Goal: Task Accomplishment & Management: Complete application form

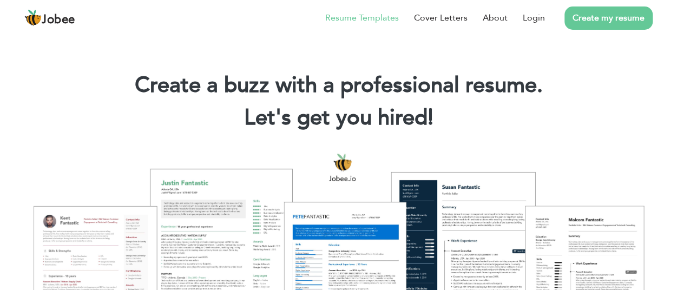
click at [367, 16] on link "Resume Templates" at bounding box center [362, 17] width 74 height 13
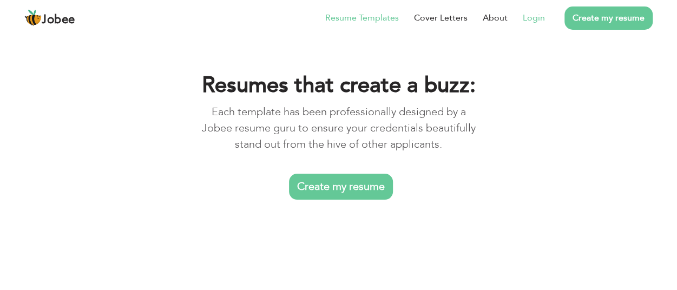
click at [541, 19] on link "Login" at bounding box center [534, 17] width 22 height 13
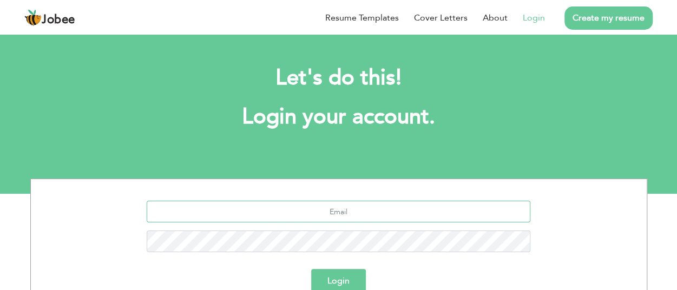
click at [316, 217] on input "text" at bounding box center [339, 212] width 384 height 22
type input "maseed.farhad@gmail.com"
click at [328, 277] on button "Login" at bounding box center [338, 281] width 55 height 24
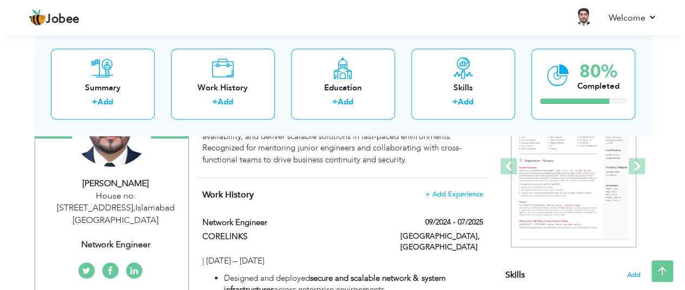
scroll to position [159, 0]
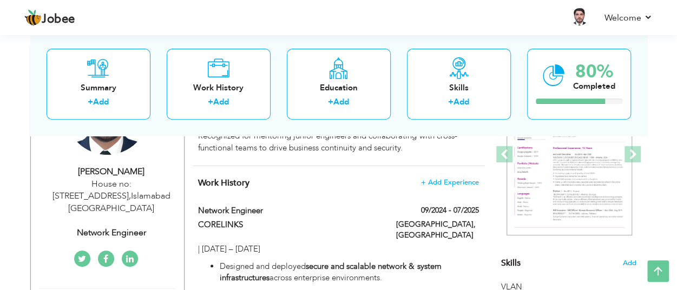
click at [159, 174] on div "Muhammad Farhad" at bounding box center [111, 172] width 145 height 12
type input "[DEMOGRAPHIC_DATA]"
type input "[PERSON_NAME]"
type input "03075885177"
select select "number:166"
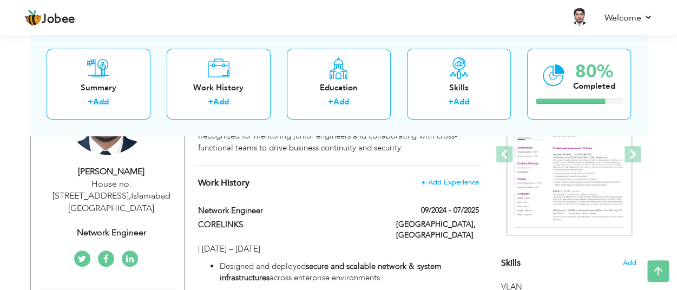
type input "Islamabad"
type input "House no:161 , Street no :5 , F-11/1"
select select "number:5"
type input "Network Engineer"
type input "https://www.linkedin.com/in/muhammad-farhad-227921347/"
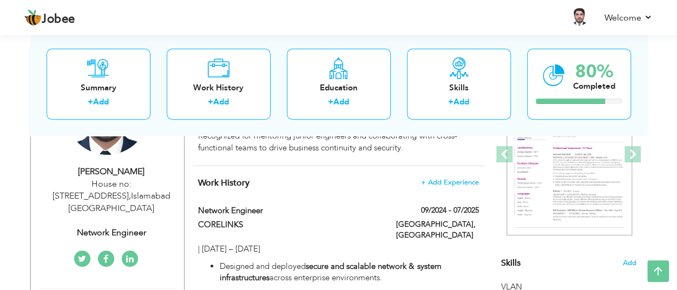
type input "https://www.facebook.com/muhammad.farhad.357"
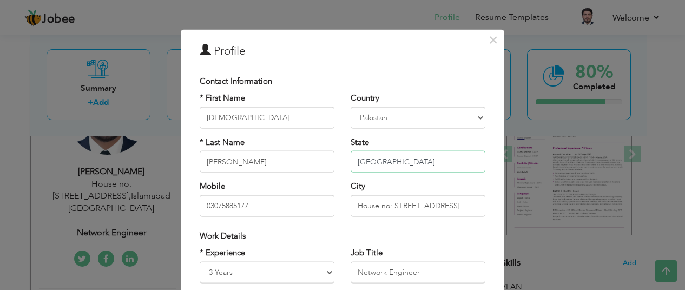
click at [431, 155] on input "Islamabad" at bounding box center [418, 162] width 135 height 22
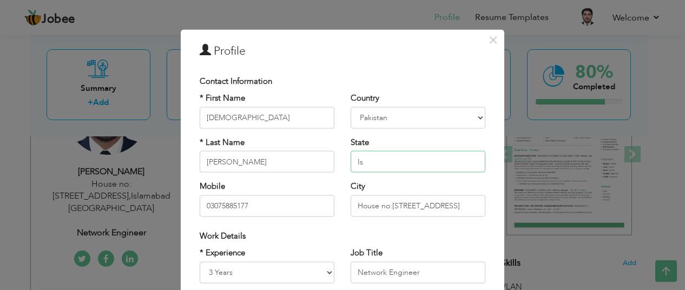
type input "I"
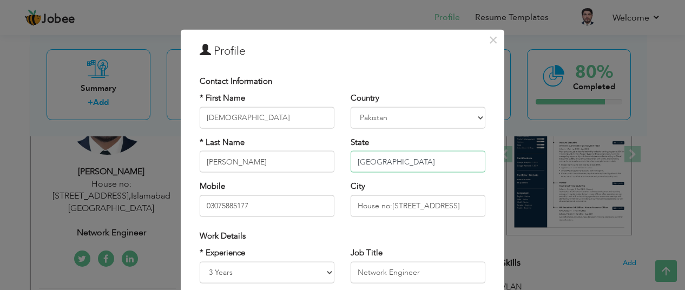
type input "[GEOGRAPHIC_DATA]"
click at [473, 205] on input "House no:[STREET_ADDRESS]" at bounding box center [418, 206] width 135 height 22
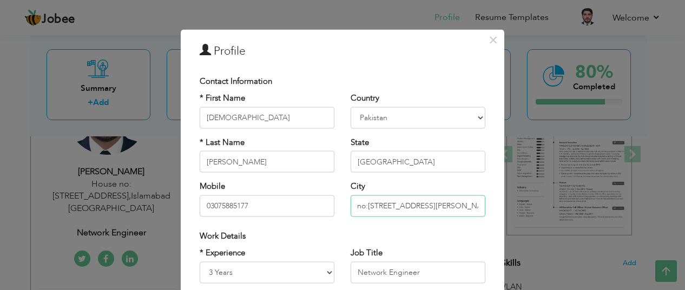
type input "House no:[STREET_ADDRESS][PERSON_NAME]"
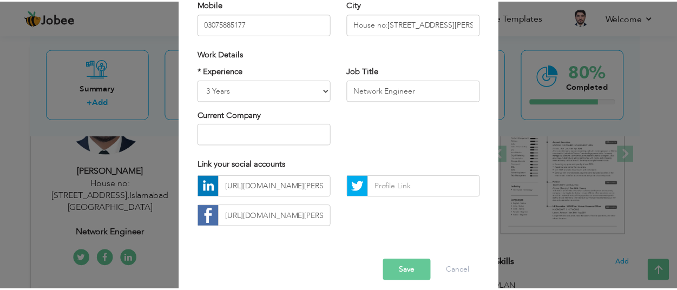
scroll to position [193, 0]
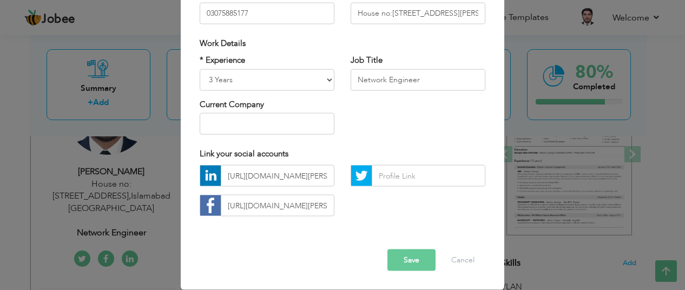
click at [417, 259] on button "Save" at bounding box center [412, 261] width 48 height 22
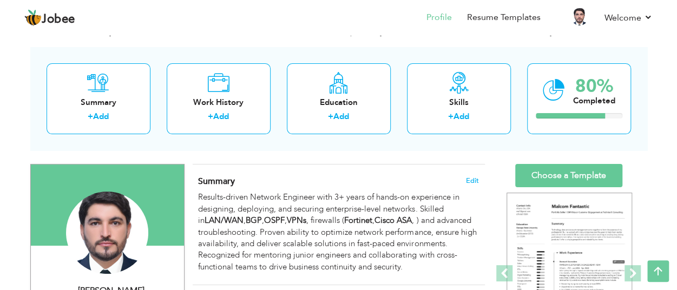
scroll to position [0, 0]
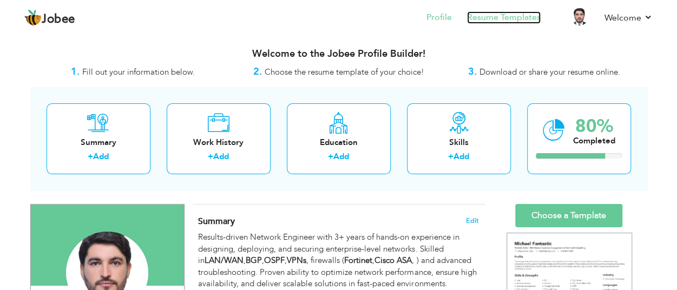
click at [495, 19] on link "Resume Templates" at bounding box center [504, 17] width 74 height 12
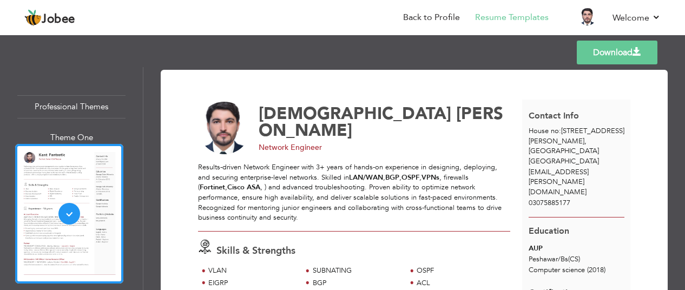
click at [617, 48] on link "Download" at bounding box center [617, 53] width 81 height 24
click at [418, 17] on link "Back to Profile" at bounding box center [431, 17] width 57 height 12
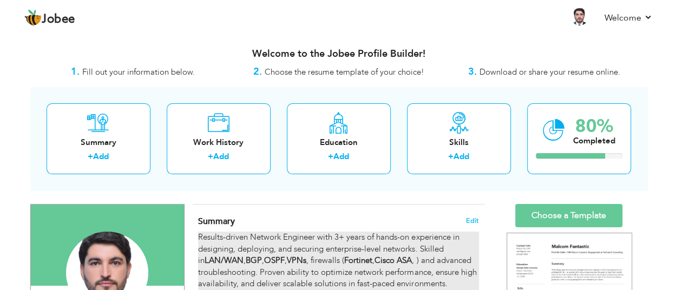
click at [324, 245] on div "Results-driven Network Engineer with 3+ years of hands-on experience in designi…" at bounding box center [338, 272] width 280 height 81
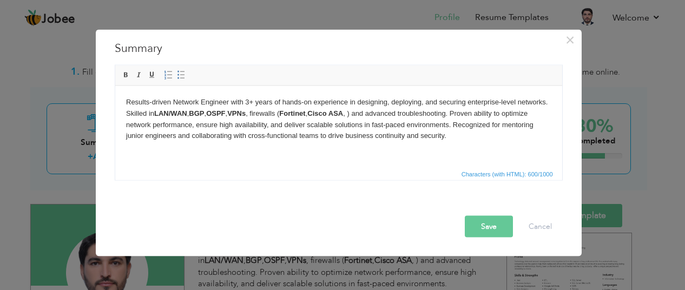
click at [220, 125] on body "Results-driven Network Engineer with 3+ years of hands-on experience in designi…" at bounding box center [338, 118] width 425 height 45
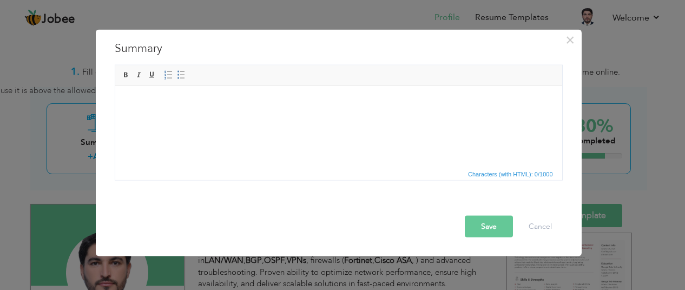
click at [220, 119] on html at bounding box center [338, 102] width 447 height 33
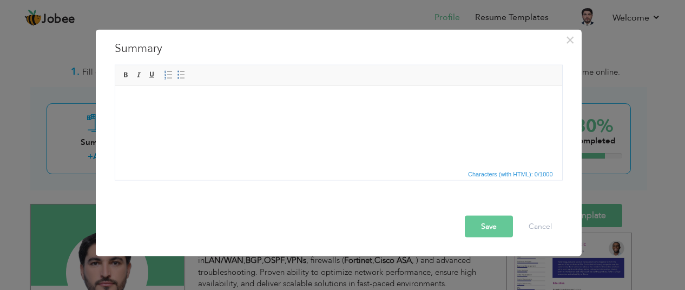
drag, startPoint x: 220, startPoint y: 125, endPoint x: 151, endPoint y: 103, distance: 72.1
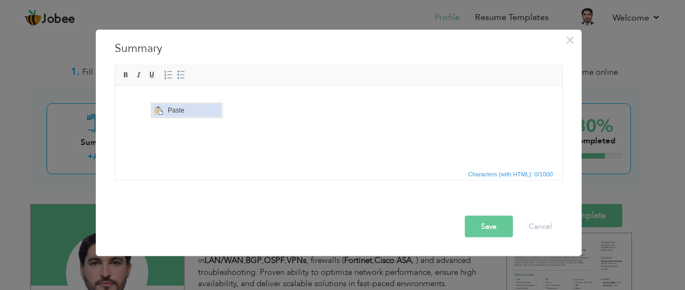
click at [175, 112] on span "Paste" at bounding box center [193, 109] width 56 height 13
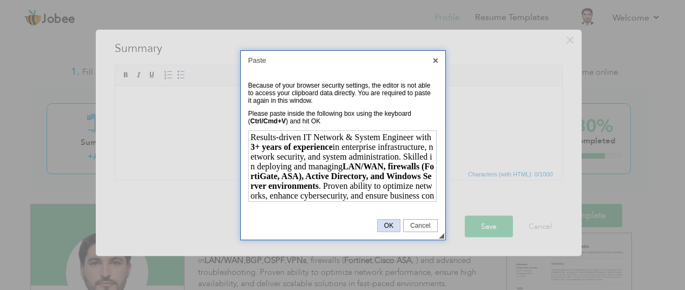
click at [389, 225] on span "OK" at bounding box center [389, 226] width 22 height 8
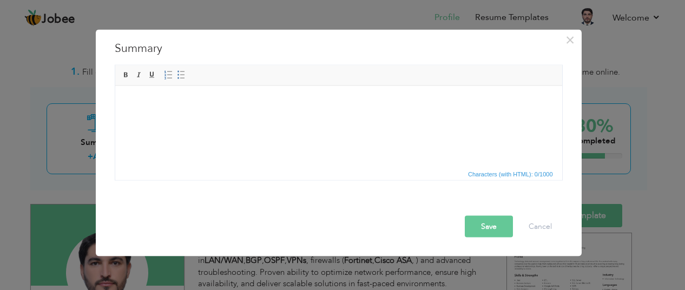
click at [493, 230] on button "Save" at bounding box center [489, 227] width 48 height 22
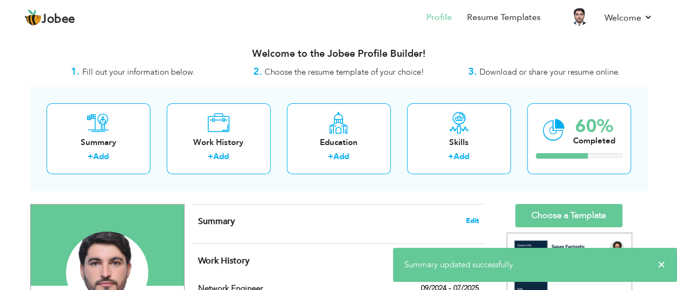
click at [472, 222] on span "Edit" at bounding box center [472, 221] width 13 height 8
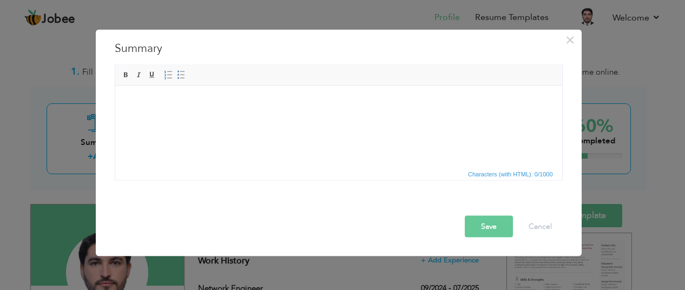
drag, startPoint x: 166, startPoint y: 108, endPoint x: 126, endPoint y: 101, distance: 40.7
click at [184, 110] on span "Paste" at bounding box center [167, 107] width 56 height 13
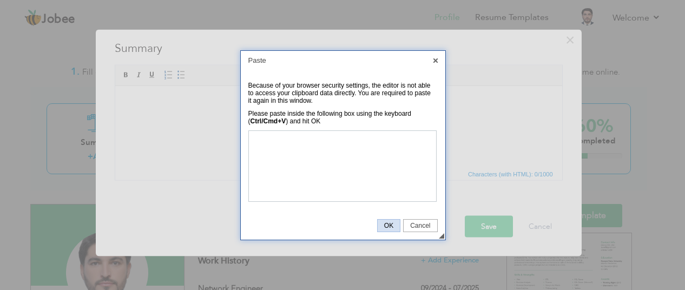
click at [392, 226] on span "OK" at bounding box center [389, 226] width 22 height 8
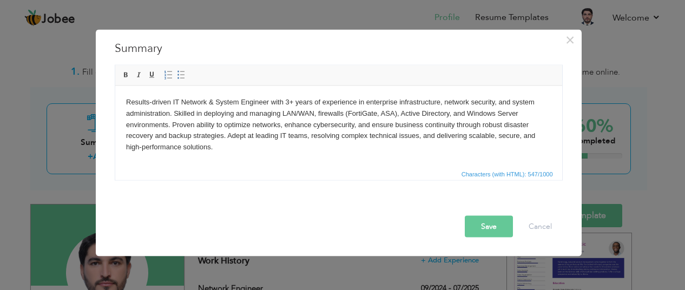
click at [495, 228] on button "Save" at bounding box center [489, 227] width 48 height 22
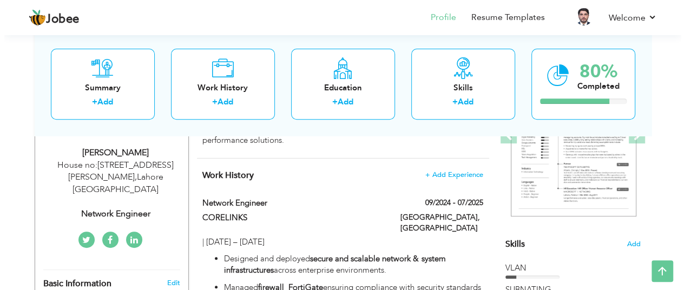
scroll to position [181, 0]
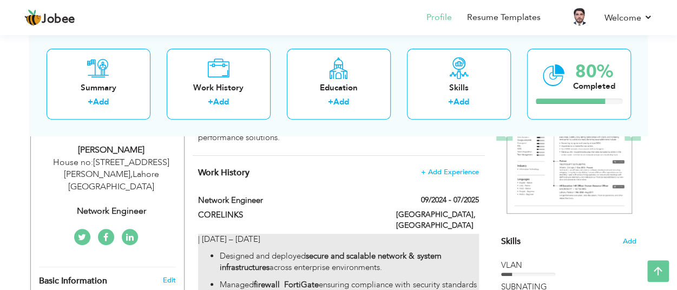
click at [246, 279] on p "Managed firewall FortiGate ensuring compliance with security standards and upti…" at bounding box center [349, 290] width 259 height 23
type input "Network Engineer"
type input "CORELINKS"
type input "09/2024"
type input "07/2025"
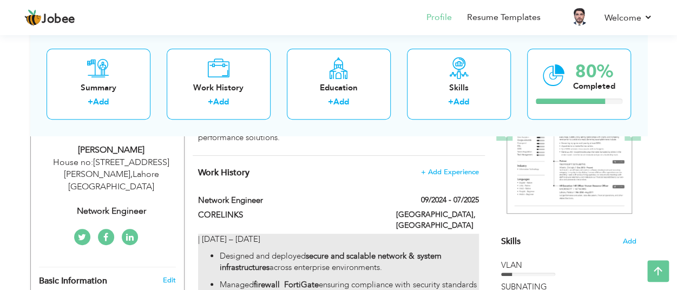
type input "[GEOGRAPHIC_DATA]"
type input "PESHAWAR"
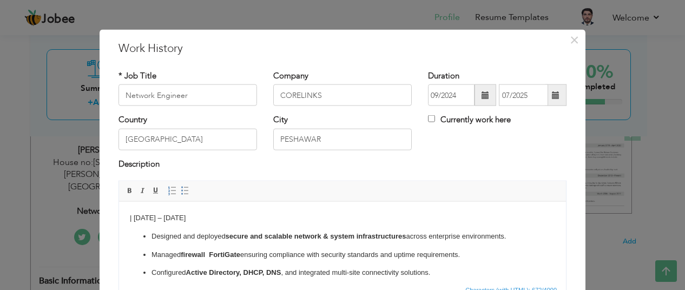
click at [156, 234] on p "Designed and deployed secure and scalable network & system infrastructures acro…" at bounding box center [343, 236] width 382 height 11
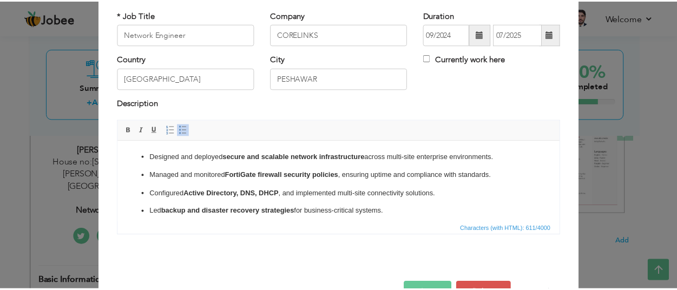
scroll to position [93, 0]
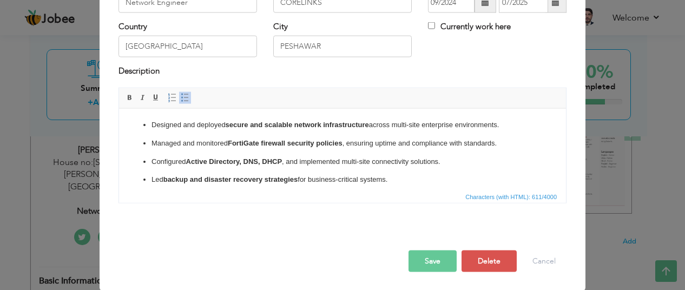
click at [424, 256] on button "Save" at bounding box center [433, 262] width 48 height 22
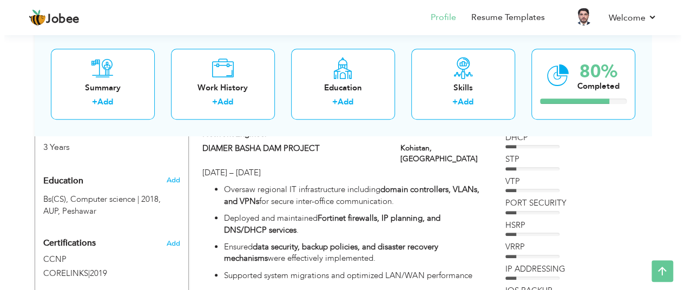
scroll to position [446, 0]
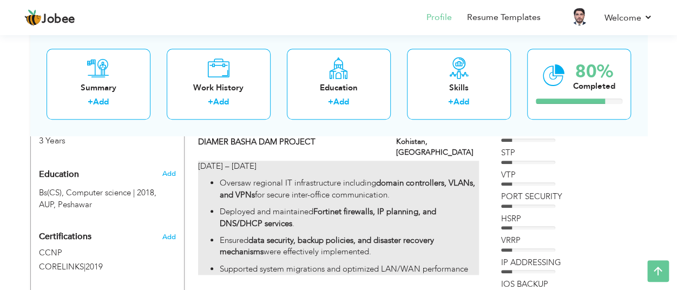
click at [262, 206] on p "Deployed and maintained Fortinet firewalls, IP planning, and DNS/DHCP services ." at bounding box center [349, 217] width 259 height 23
type input "DIAMER BASHA DAM PROJECT"
type input "06/2021"
type input "10/2022"
type input "[GEOGRAPHIC_DATA]"
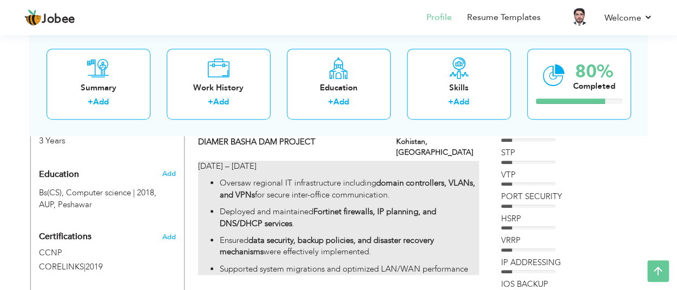
type input "Kohistan"
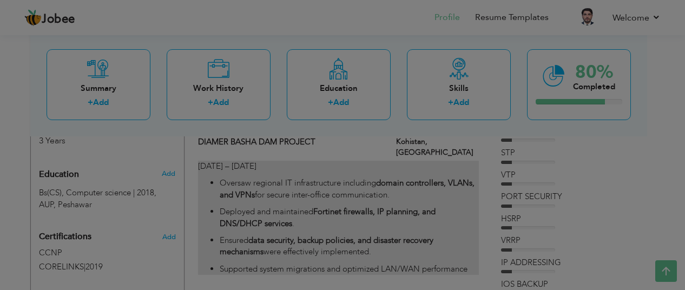
scroll to position [0, 0]
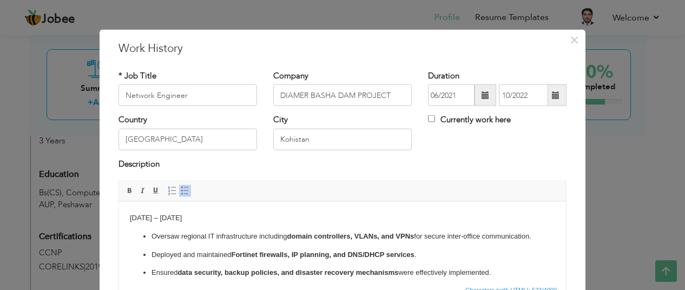
click at [170, 242] on p "Oversaw regional IT infrastructure including domain controllers, VLANs, and VPN…" at bounding box center [343, 236] width 382 height 11
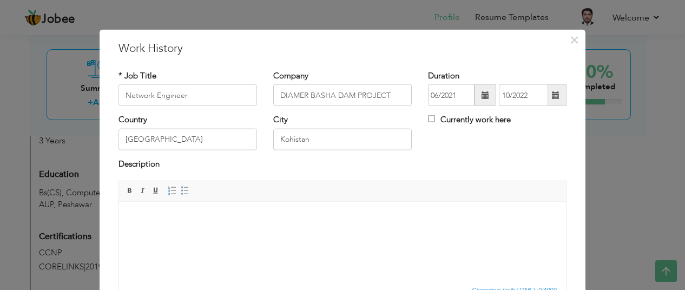
scroll to position [23, 0]
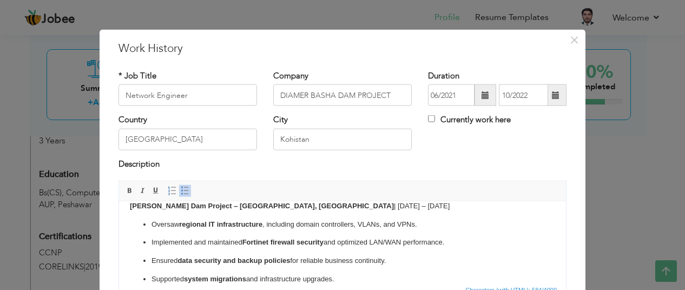
click at [375, 207] on p "Network Engineer Diamer Basha Dam Project – Kohistan, Pakistan | May 2021 – Sep…" at bounding box center [342, 200] width 425 height 23
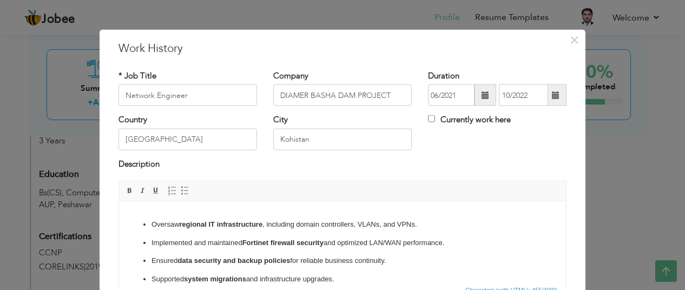
scroll to position [25, 0]
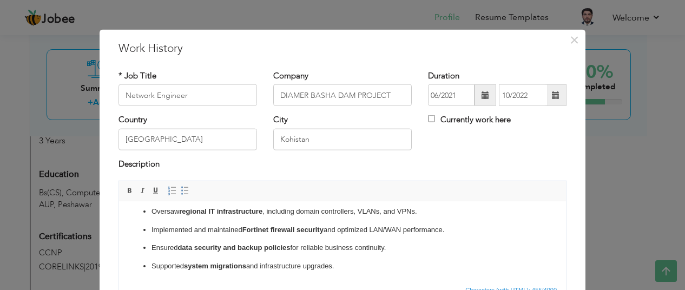
drag, startPoint x: 562, startPoint y: 240, endPoint x: 682, endPoint y: 481, distance: 268.7
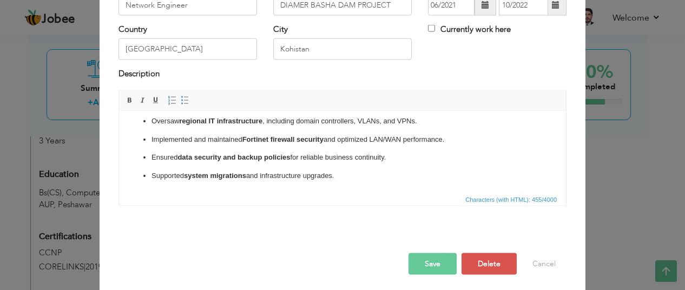
scroll to position [93, 0]
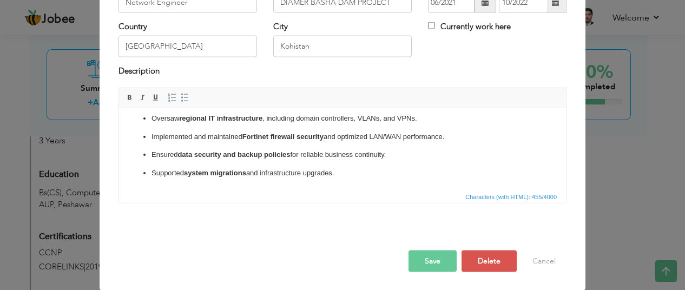
click at [414, 267] on button "Save" at bounding box center [433, 262] width 48 height 22
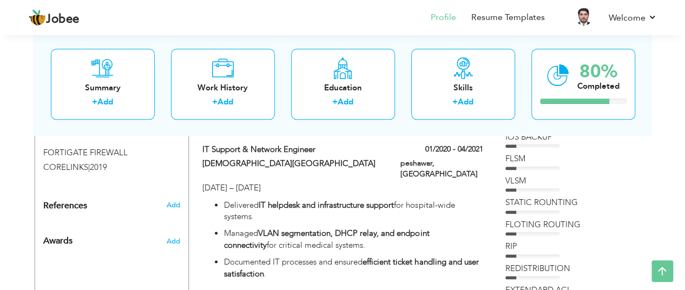
scroll to position [587, 0]
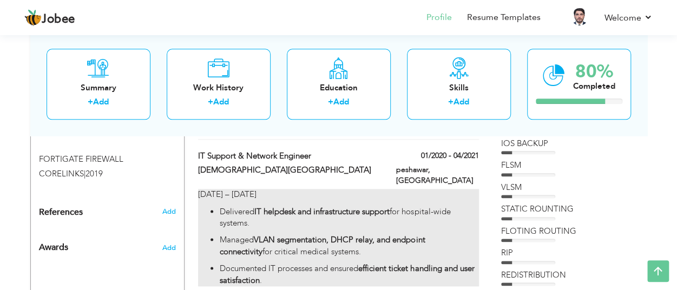
click at [242, 214] on p "Delivered IT helpdesk and infrastructure support for hospital-wide systems." at bounding box center [349, 217] width 259 height 23
type input "IT Support & Network Engineer"
type input "[DEMOGRAPHIC_DATA][GEOGRAPHIC_DATA]"
type input "01/2020"
type input "04/2021"
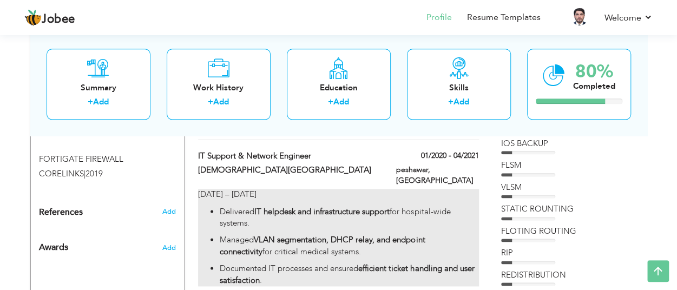
type input "peshawar"
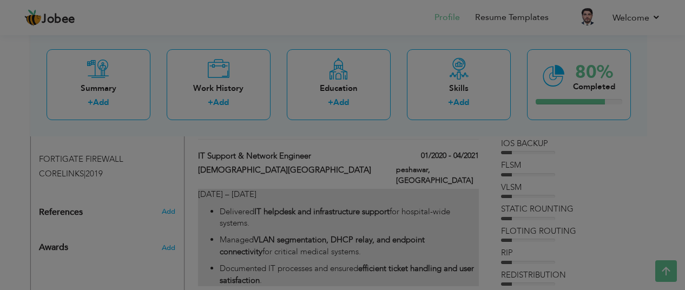
scroll to position [0, 0]
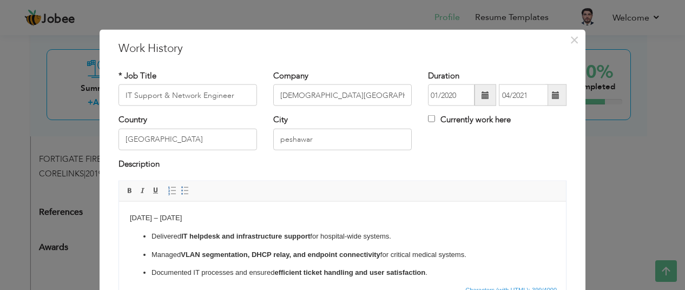
click at [132, 219] on p "Dec 2019 – Mar 2021" at bounding box center [342, 217] width 425 height 11
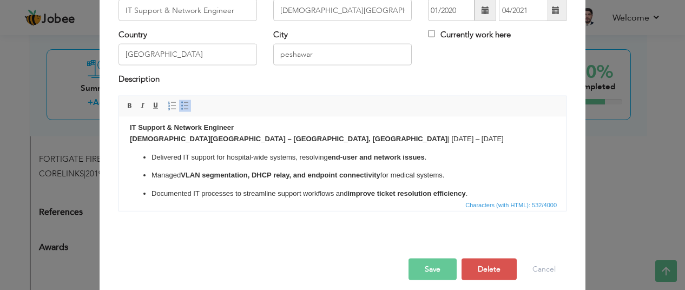
scroll to position [93, 0]
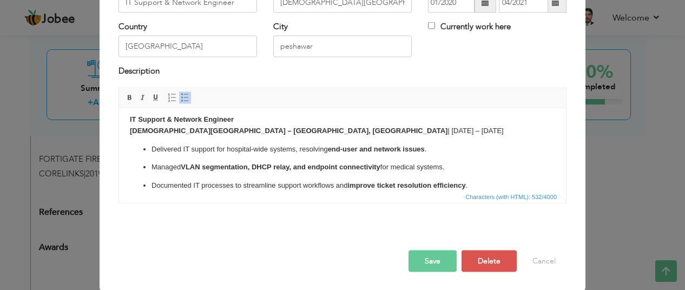
click at [425, 265] on button "Save" at bounding box center [433, 262] width 48 height 22
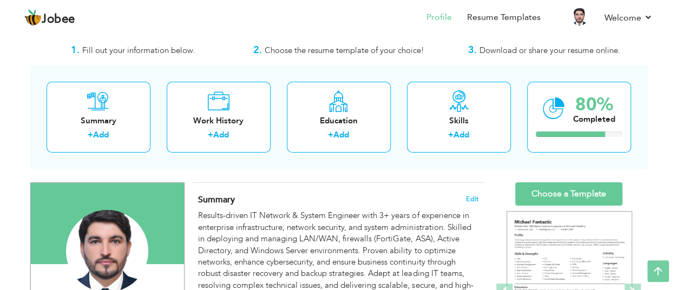
scroll to position [0, 0]
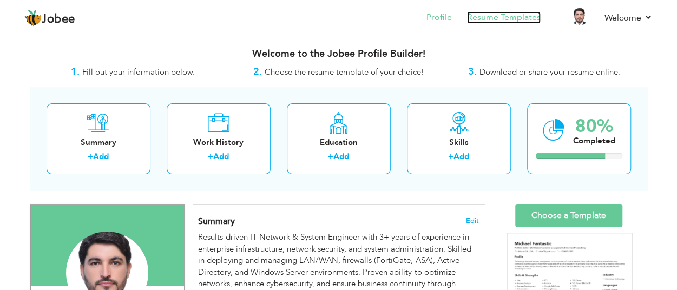
click at [486, 12] on link "Resume Templates" at bounding box center [504, 17] width 74 height 12
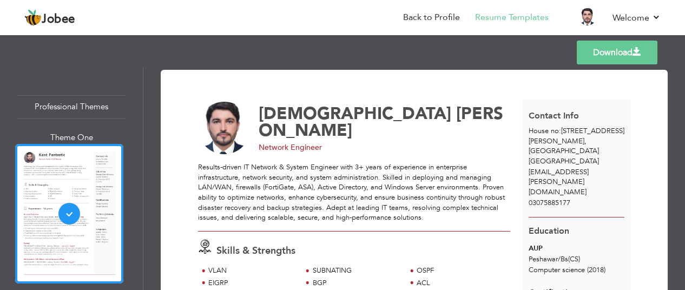
click at [617, 53] on link "Download" at bounding box center [617, 53] width 81 height 24
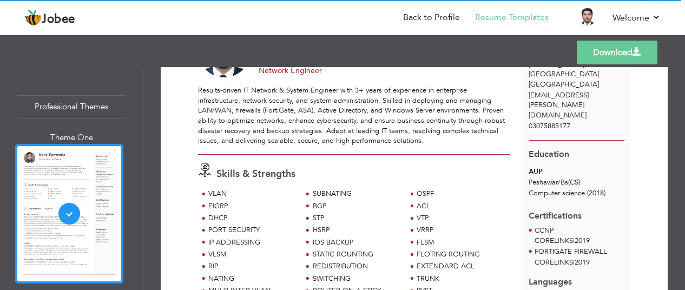
scroll to position [75, 0]
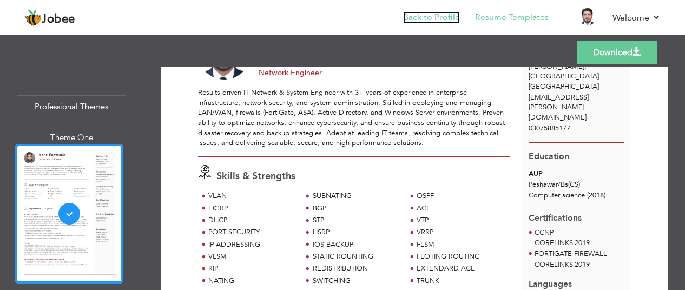
click at [431, 18] on link "Back to Profile" at bounding box center [431, 17] width 57 height 12
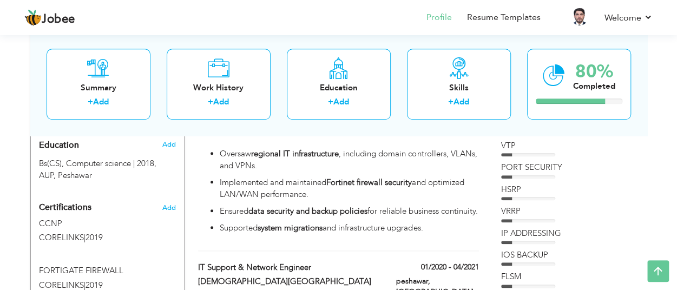
scroll to position [479, 0]
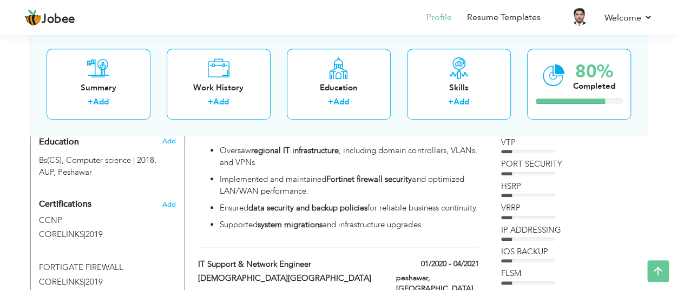
click at [68, 215] on div "CCNP CORELINKS | 2019" at bounding box center [107, 229] width 153 height 29
type input "CCNP"
type input "CORELINKS"
type input "2019"
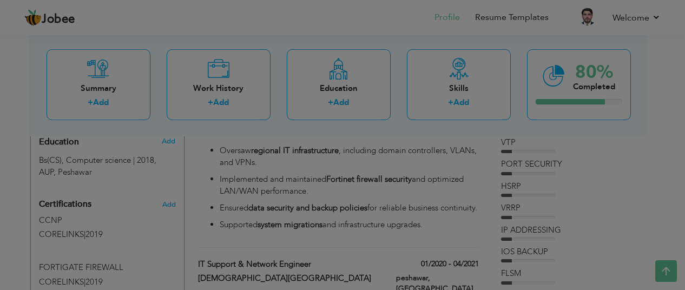
click at [68, 212] on div at bounding box center [342, 145] width 685 height 290
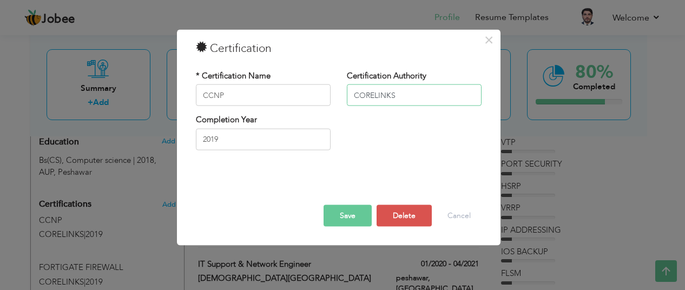
click at [402, 93] on input "CORELINKS" at bounding box center [414, 95] width 135 height 22
type input "C"
type input "CISCO"
click at [348, 215] on button "Save" at bounding box center [348, 216] width 48 height 22
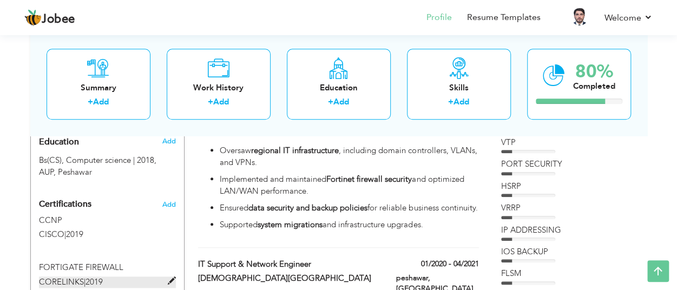
click at [125, 277] on label "CORELINKS | 2019" at bounding box center [107, 282] width 137 height 11
type input "FORTIGATE FIREWALL"
type input "CORELINKS"
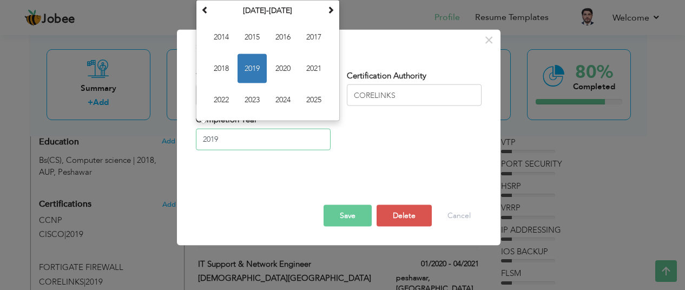
click at [234, 141] on input "2019" at bounding box center [263, 139] width 135 height 22
type input "2025"
click at [398, 93] on input "CORELINKS" at bounding box center [414, 95] width 135 height 22
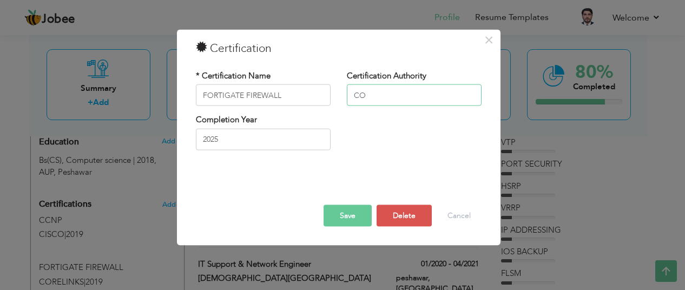
type input "C"
type input "FORTINATE"
click at [343, 213] on button "Save" at bounding box center [348, 216] width 48 height 22
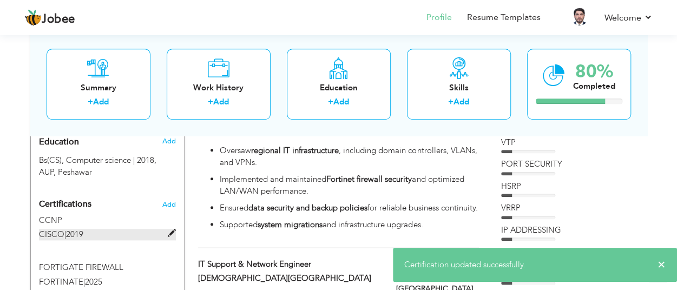
click at [89, 229] on label "CISCO | 2019" at bounding box center [107, 234] width 137 height 11
type input "CCNP"
type input "CISCO"
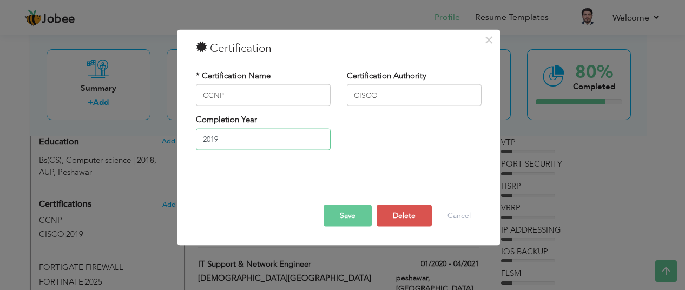
click at [249, 140] on input "2019" at bounding box center [263, 139] width 135 height 22
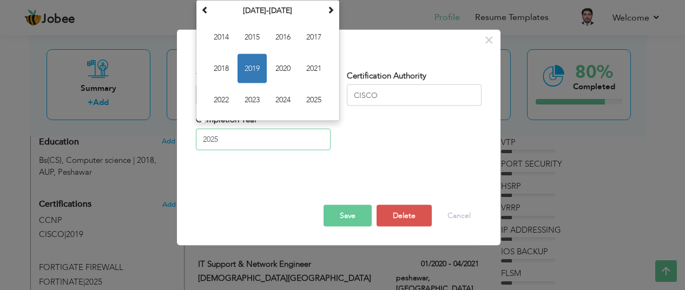
type input "2025"
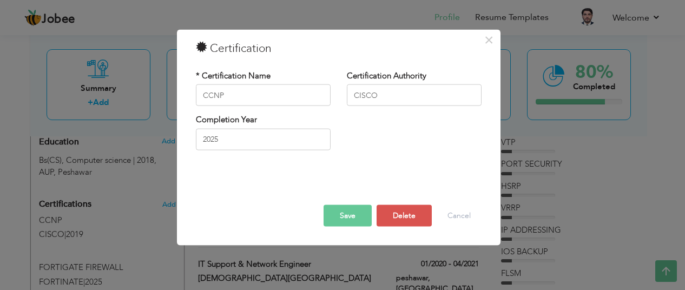
click at [344, 221] on button "Save" at bounding box center [348, 216] width 48 height 22
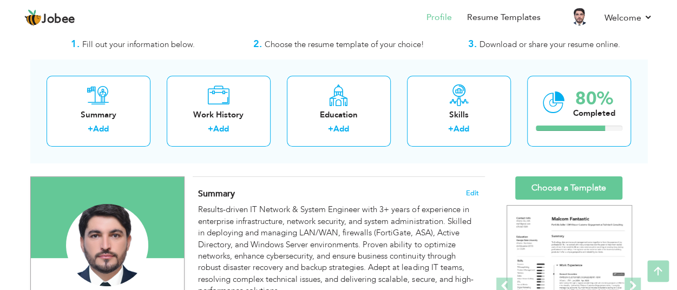
scroll to position [25, 0]
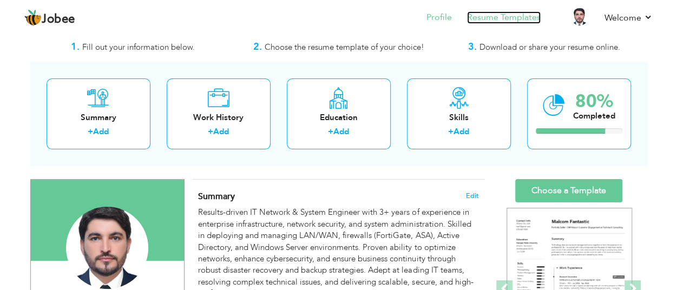
click at [510, 15] on link "Resume Templates" at bounding box center [504, 17] width 74 height 12
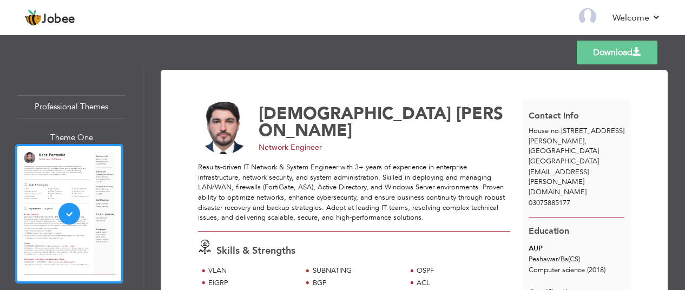
click at [627, 52] on link "Download" at bounding box center [617, 53] width 81 height 24
click at [424, 19] on link "Back to Profile" at bounding box center [431, 17] width 57 height 12
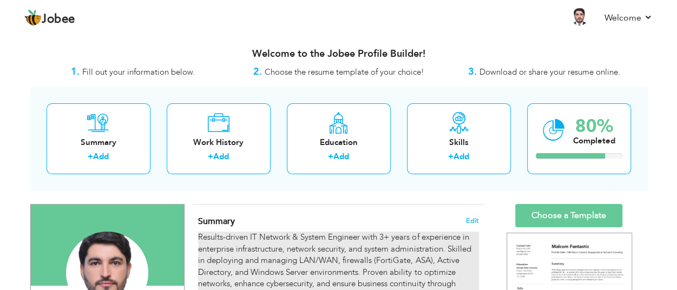
click at [249, 248] on div "Results-driven IT Network & System Engineer with 3+ years of experience in ente…" at bounding box center [338, 278] width 280 height 93
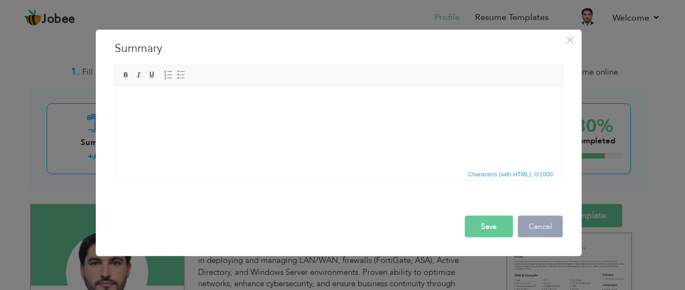
click at [533, 225] on button "Cancel" at bounding box center [540, 227] width 45 height 22
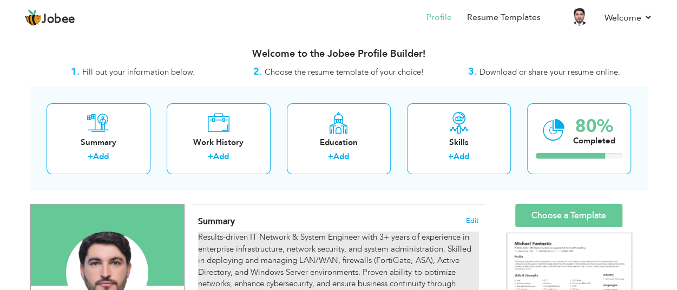
click at [300, 257] on div "Results-driven IT Network & System Engineer with 3+ years of experience in ente…" at bounding box center [338, 278] width 280 height 93
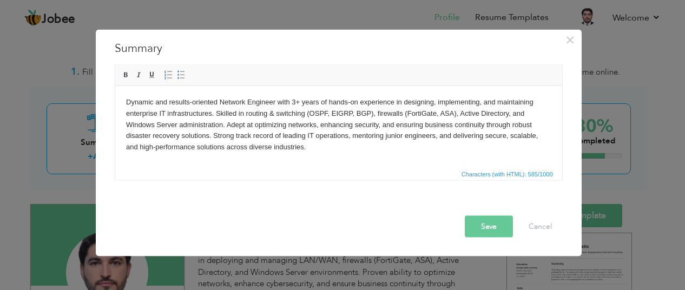
click at [490, 229] on button "Save" at bounding box center [489, 227] width 48 height 22
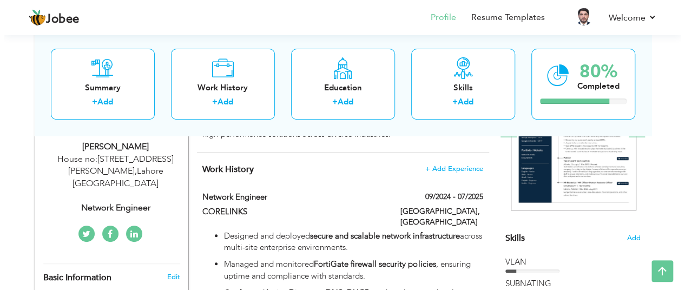
scroll to position [215, 0]
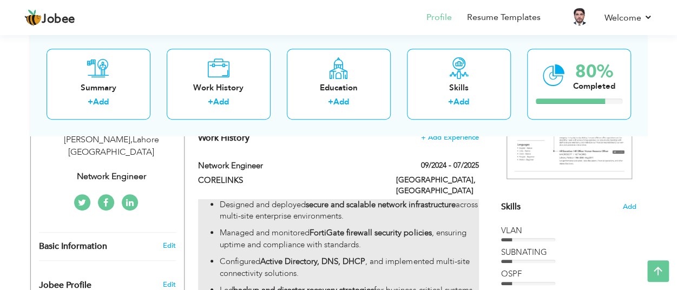
click at [280, 227] on p "Managed and monitored FortiGate firewall security policies , ensuring uptime an…" at bounding box center [349, 238] width 259 height 23
type input "Network Engineer"
type input "CORELINKS"
type input "09/2024"
type input "07/2025"
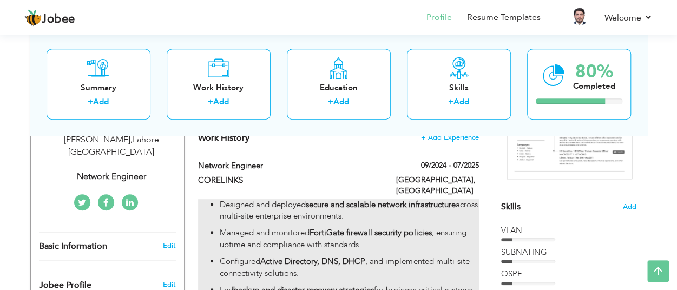
type input "[GEOGRAPHIC_DATA]"
type input "PESHAWAR"
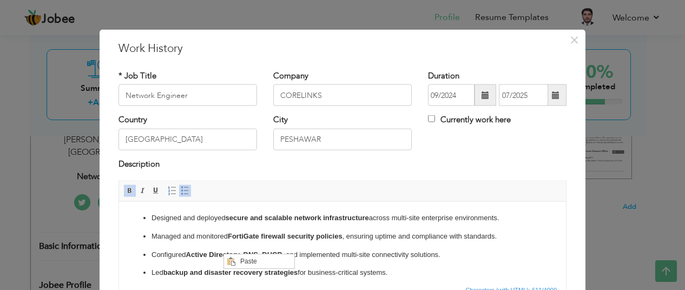
scroll to position [0, 0]
click at [189, 232] on p "Managed and monitored FortiGate firewall security policies , ensuring uptime an…" at bounding box center [343, 236] width 382 height 11
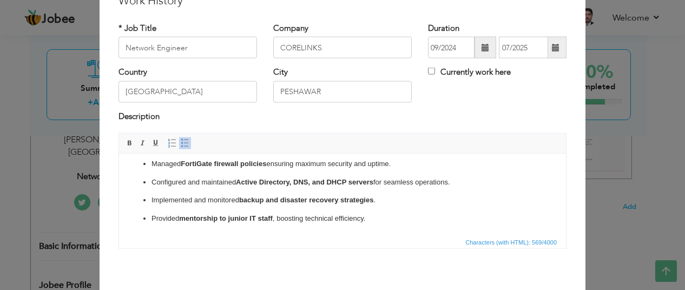
scroll to position [93, 0]
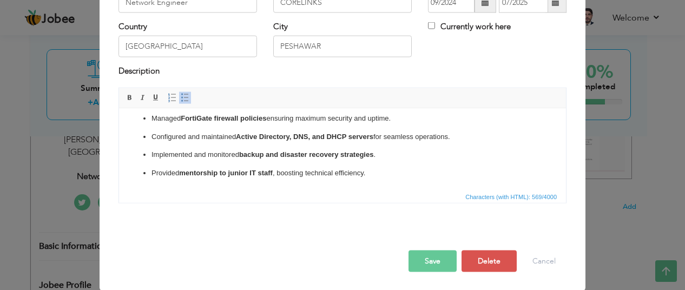
click at [420, 264] on button "Save" at bounding box center [433, 262] width 48 height 22
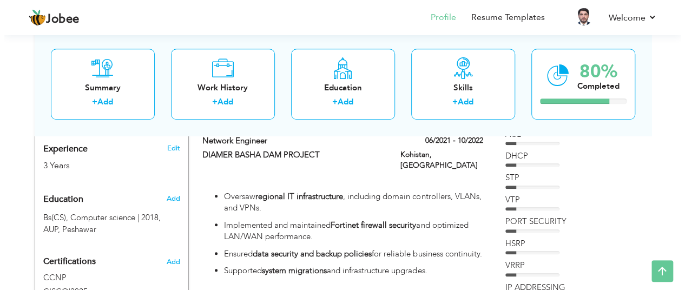
scroll to position [418, 0]
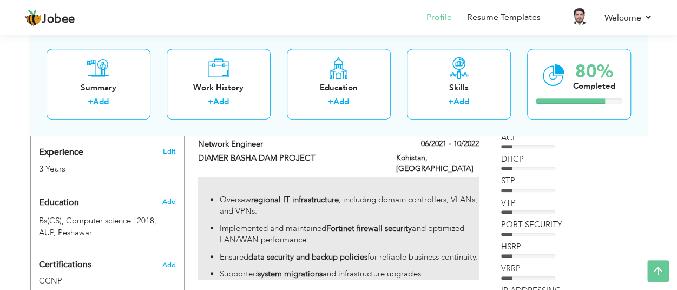
click at [239, 194] on p "Oversaw regional IT infrastructure , including domain controllers, VLANs, and V…" at bounding box center [349, 205] width 259 height 23
type input "DIAMER BASHA DAM PROJECT"
type input "06/2021"
type input "10/2022"
type input "[GEOGRAPHIC_DATA]"
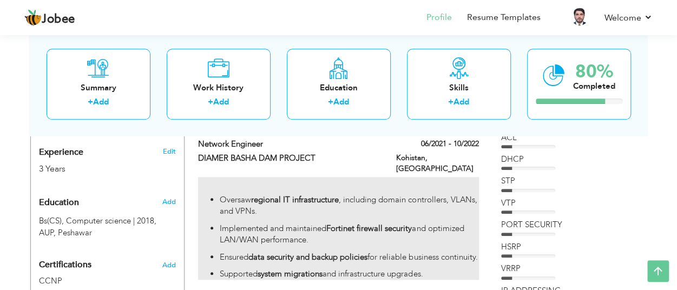
type input "Kohistan"
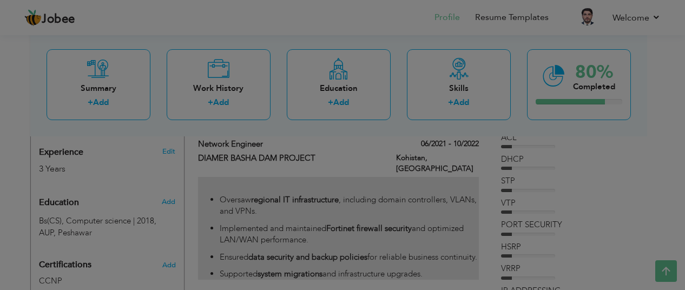
scroll to position [0, 0]
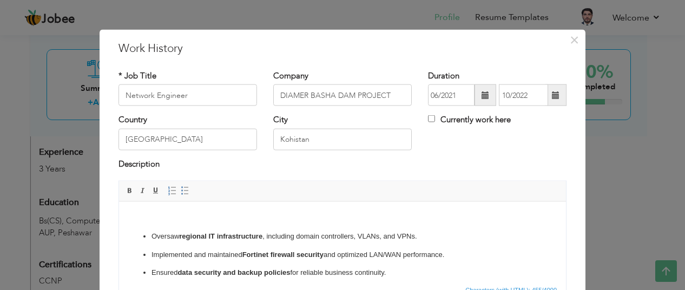
click at [215, 259] on p "Implemented and maintained Fortinet firewall security and optimized LAN/WAN per…" at bounding box center [343, 254] width 382 height 11
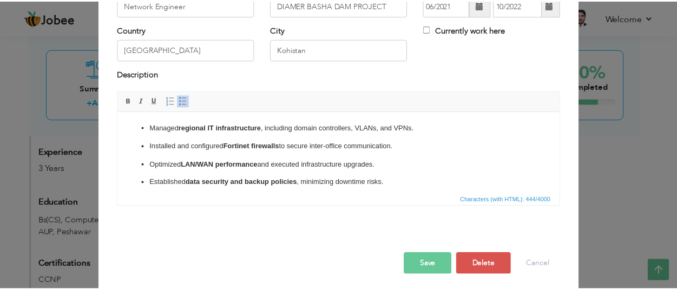
scroll to position [93, 0]
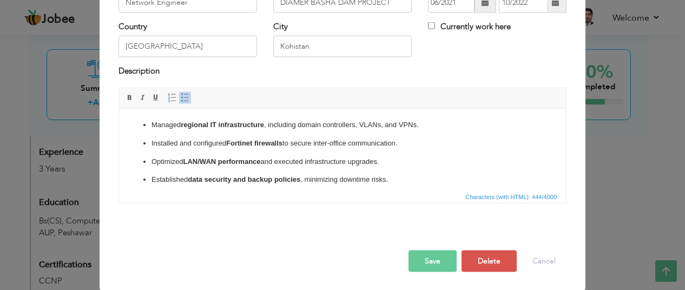
click at [429, 257] on button "Save" at bounding box center [433, 262] width 48 height 22
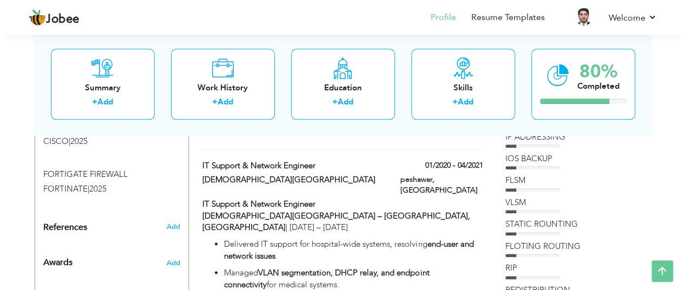
scroll to position [575, 0]
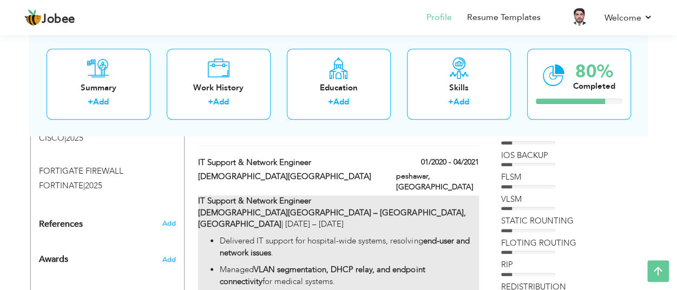
click at [230, 235] on ul "Delivered IT support for hospital-wide systems, resolving end-user and network …" at bounding box center [338, 275] width 280 height 81
type input "IT Support & Network Engineer"
type input "[DEMOGRAPHIC_DATA][GEOGRAPHIC_DATA]"
type input "01/2020"
type input "04/2021"
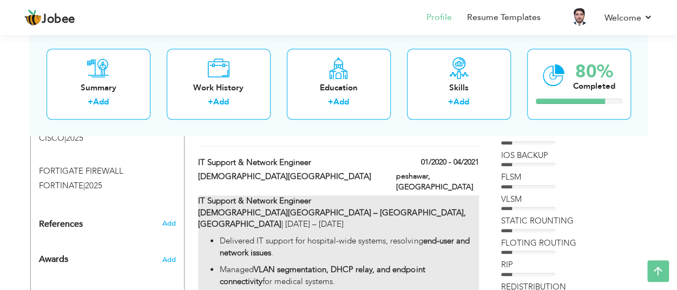
type input "peshawar"
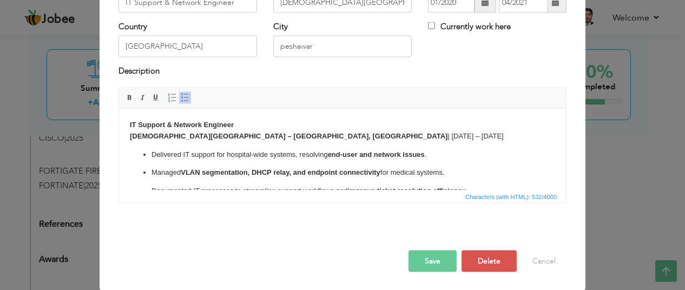
scroll to position [0, 0]
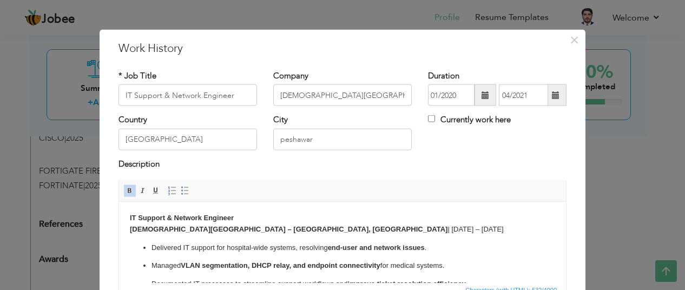
click at [204, 247] on p "Delivered IT support for hospital-wide systems, resolving end-user and network …" at bounding box center [343, 247] width 382 height 11
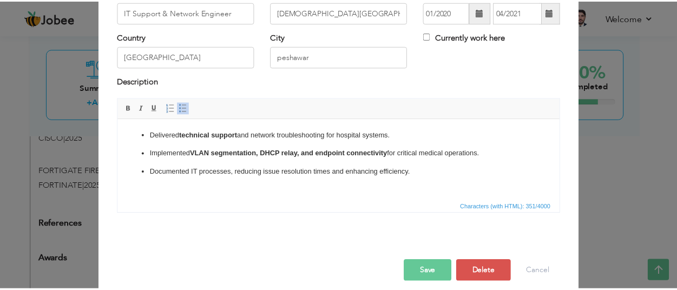
scroll to position [93, 0]
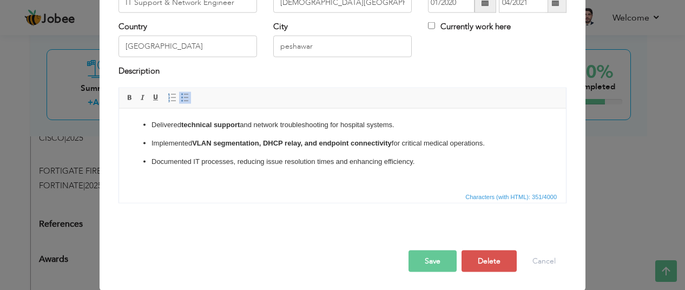
click at [436, 265] on button "Save" at bounding box center [433, 262] width 48 height 22
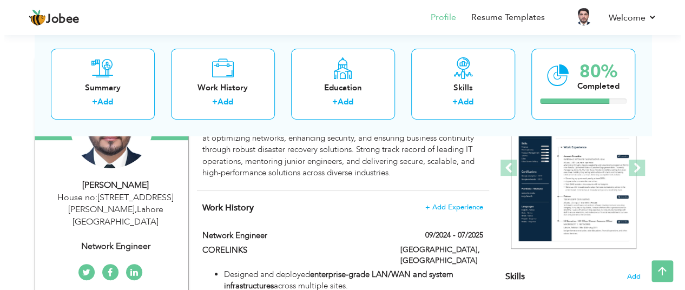
scroll to position [152, 0]
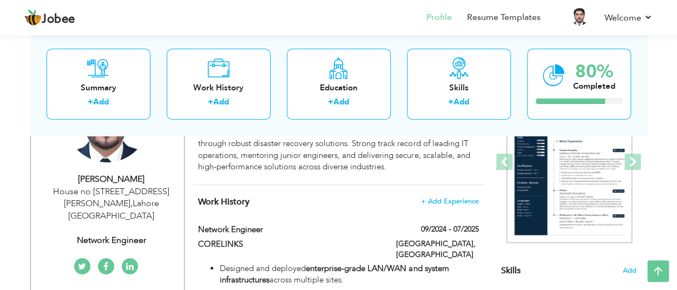
click at [153, 201] on div "House no:161 , Street no :5 , lakshmi choke , Lahore Pakistan" at bounding box center [111, 204] width 145 height 37
type input "[DEMOGRAPHIC_DATA]"
type input "[PERSON_NAME]"
type input "03075885177"
select select "number:166"
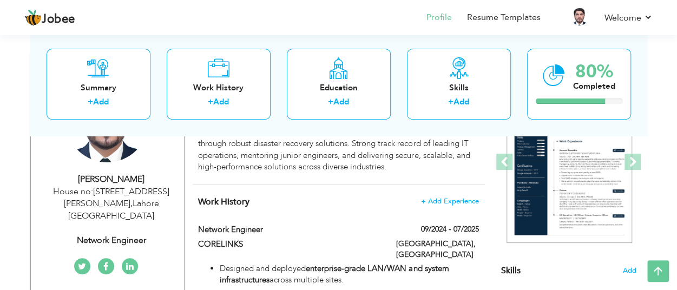
type input "Lahore"
type input "House no:161 , Street no :5 , lakshmi choke"
select select "number:5"
type input "Network Engineer"
type input "https://www.linkedin.com/in/muhammad-farhad-227921347/"
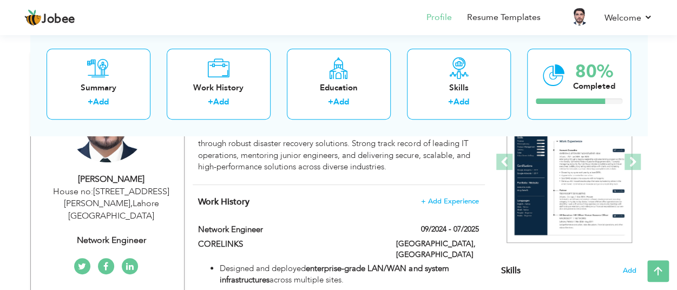
type input "https://www.facebook.com/muhammad.farhad.357"
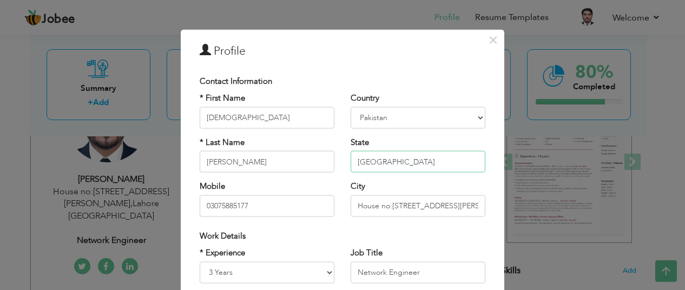
click at [384, 161] on input "Lahore" at bounding box center [418, 162] width 135 height 22
type input "L"
type input "[DEMOGRAPHIC_DATA]"
click at [478, 210] on input "House no:161 , Street no :5 , lakshmi choke" at bounding box center [418, 206] width 135 height 22
click at [474, 204] on input "House no:161 , Street no :5 , lakshmi choke" at bounding box center [418, 206] width 135 height 22
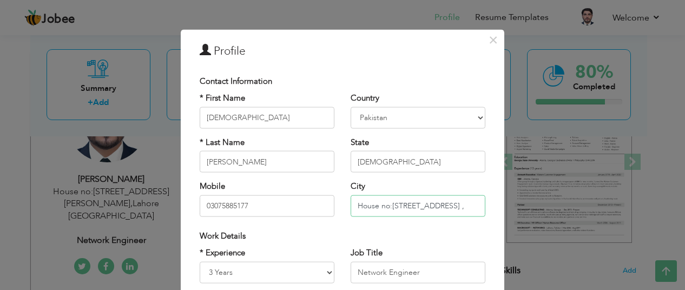
type input "House no:[STREET_ADDRESS]"
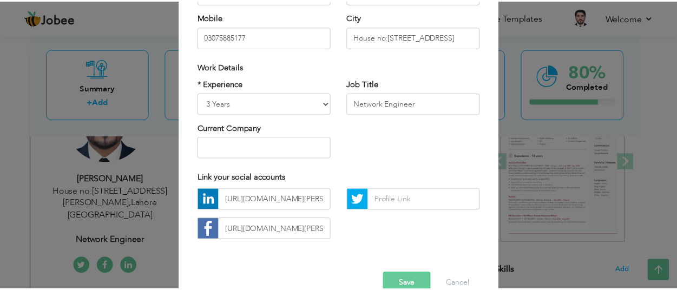
scroll to position [193, 0]
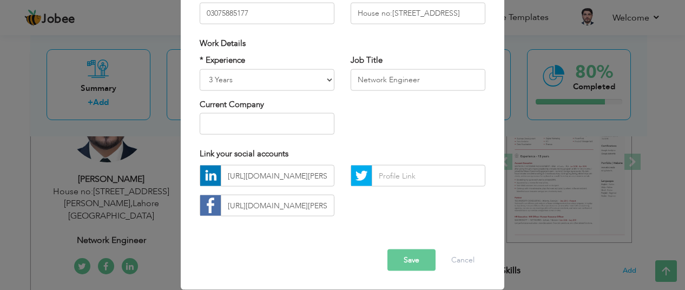
click at [408, 257] on button "Save" at bounding box center [412, 261] width 48 height 22
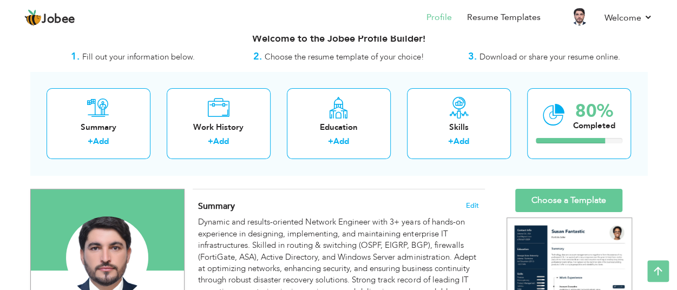
scroll to position [0, 0]
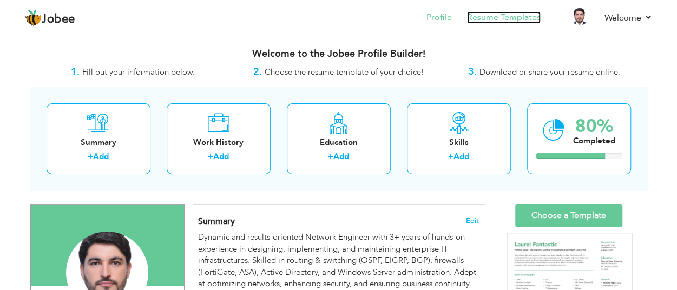
click at [478, 18] on link "Resume Templates" at bounding box center [504, 17] width 74 height 12
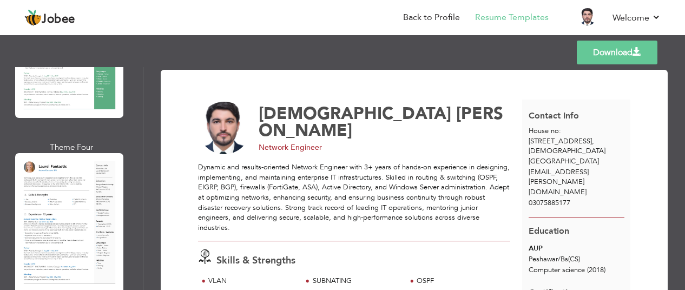
scroll to position [524, 0]
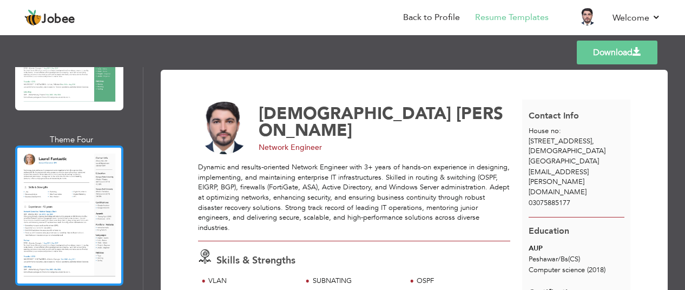
click at [68, 181] on div at bounding box center [69, 216] width 108 height 140
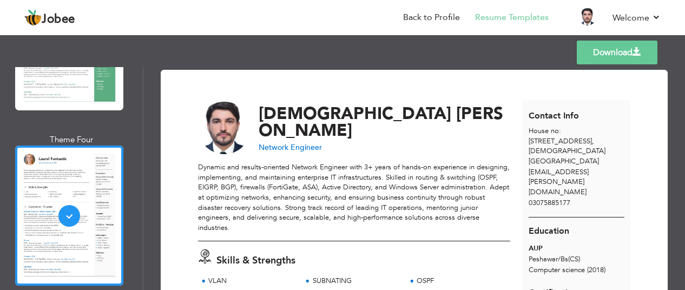
click at [615, 49] on link "Download" at bounding box center [617, 53] width 81 height 24
click at [433, 11] on link "Back to Profile" at bounding box center [431, 17] width 57 height 12
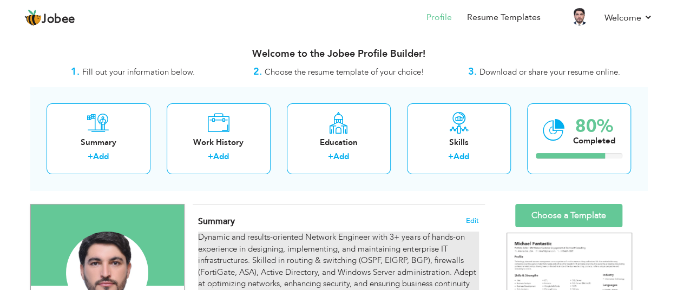
click at [285, 255] on div "Dynamic and results-oriented Network Engineer with 3+ years of hands-on experie…" at bounding box center [338, 278] width 280 height 93
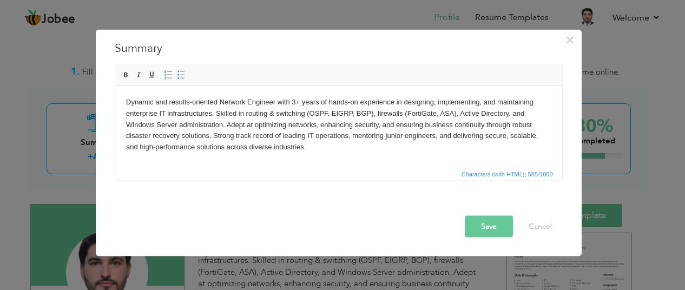
click at [235, 118] on body "Dynamic and results-oriented Network Engineer with 3+ years of hands-on experie…" at bounding box center [338, 124] width 425 height 56
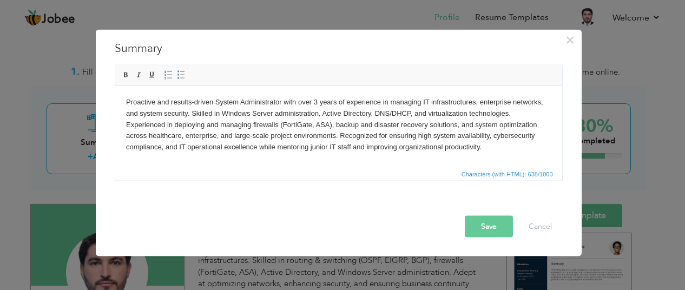
click at [490, 228] on button "Save" at bounding box center [489, 227] width 48 height 22
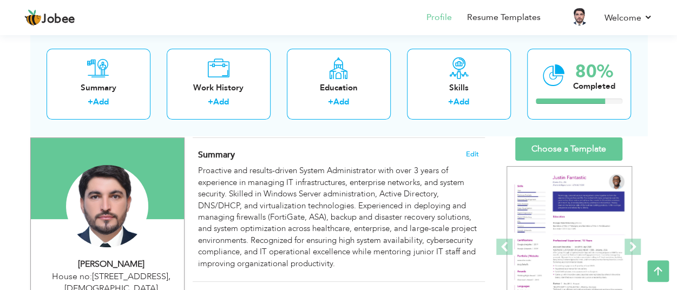
scroll to position [60, 0]
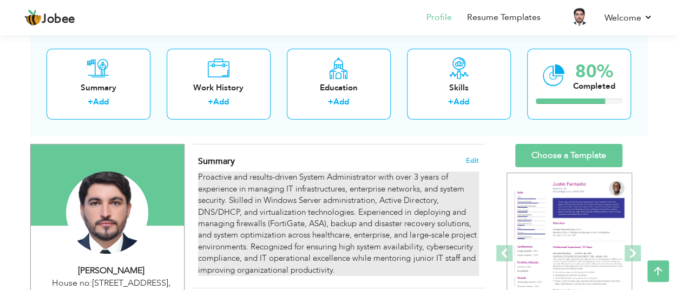
click at [318, 198] on div "Proactive and results-driven System Administrator with over 3 years of experien…" at bounding box center [338, 224] width 280 height 104
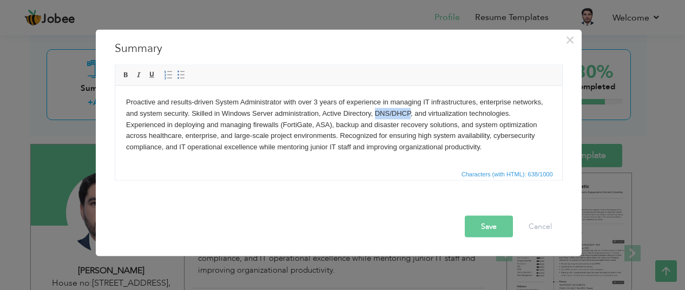
drag, startPoint x: 410, startPoint y: 112, endPoint x: 375, endPoint y: 112, distance: 35.2
click at [375, 112] on body "Proactive and results-driven System Administrator with over 3 years of experien…" at bounding box center [338, 124] width 425 height 56
click at [126, 75] on span at bounding box center [126, 75] width 9 height 9
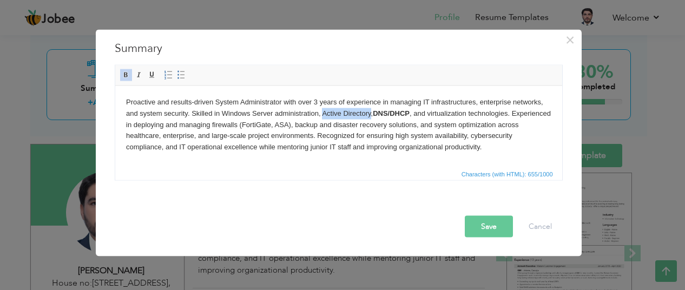
drag, startPoint x: 370, startPoint y: 113, endPoint x: 323, endPoint y: 112, distance: 47.1
click at [323, 112] on body "Proactive and results-driven System Administrator with over 3 years of experien…" at bounding box center [338, 124] width 425 height 56
click at [122, 72] on span at bounding box center [126, 75] width 9 height 9
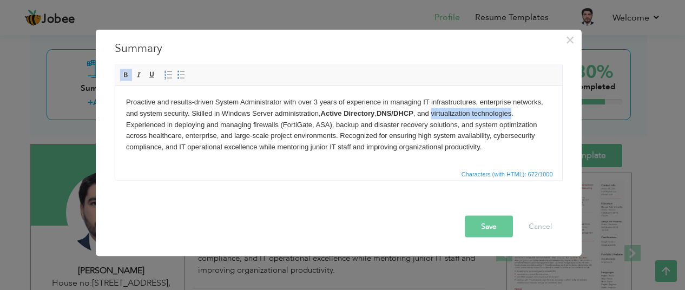
drag, startPoint x: 514, startPoint y: 113, endPoint x: 433, endPoint y: 112, distance: 81.2
click at [433, 112] on body "Proactive and results-driven System Administrator with over 3 years of experien…" at bounding box center [338, 124] width 425 height 56
click at [122, 72] on span at bounding box center [126, 75] width 9 height 9
drag, startPoint x: 330, startPoint y: 122, endPoint x: 283, endPoint y: 122, distance: 47.6
click at [283, 122] on body "Proactive and results-driven System Administrator with over 3 years of experien…" at bounding box center [338, 124] width 425 height 56
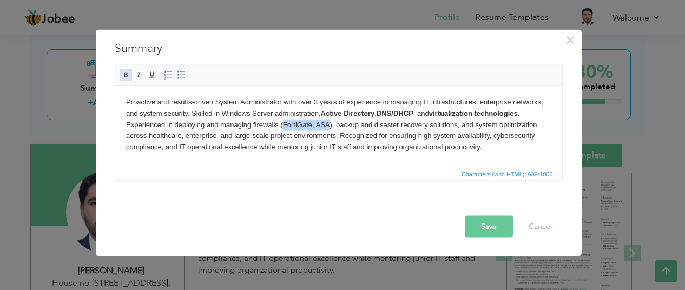
click at [123, 74] on span at bounding box center [126, 75] width 9 height 9
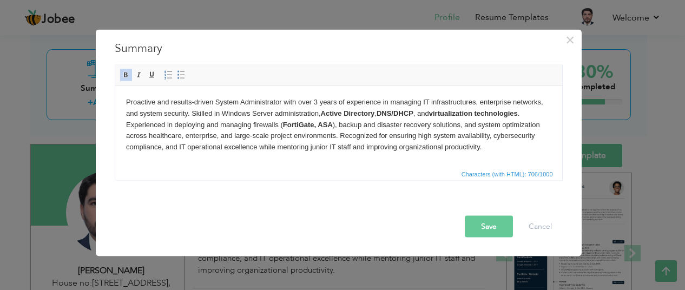
click at [490, 228] on button "Save" at bounding box center [489, 227] width 48 height 22
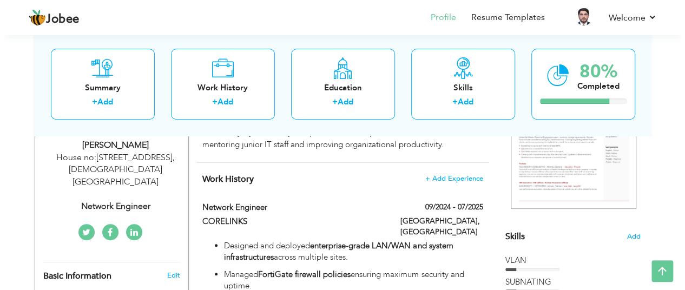
scroll to position [226, 0]
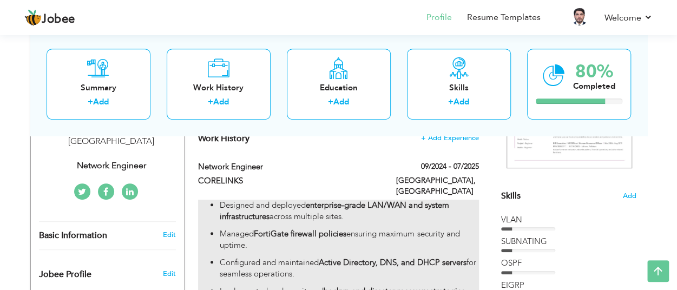
click at [252, 230] on p "Managed FortiGate firewall policies ensuring maximum security and uptime." at bounding box center [349, 239] width 259 height 23
type input "Network Engineer"
type input "CORELINKS"
type input "09/2024"
type input "07/2025"
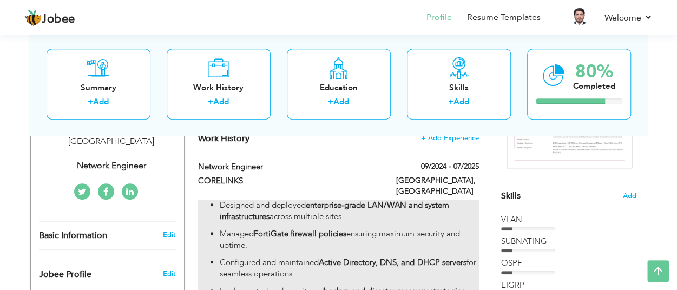
type input "[GEOGRAPHIC_DATA]"
type input "PESHAWAR"
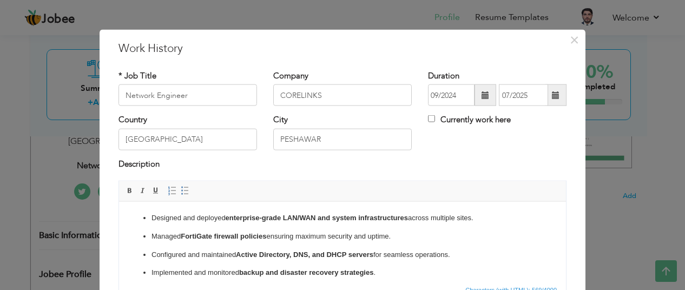
click at [227, 243] on ul "Designed and deployed enterprise-grade LAN/WAN and system infrastructures acros…" at bounding box center [342, 254] width 425 height 84
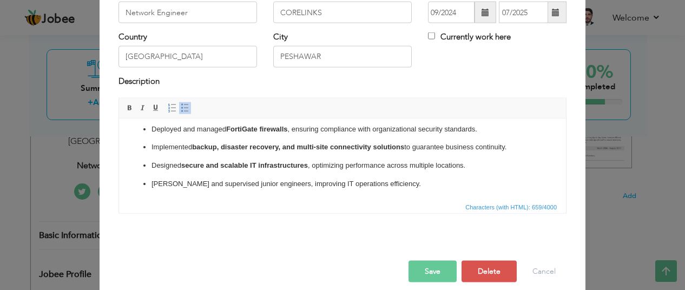
scroll to position [93, 0]
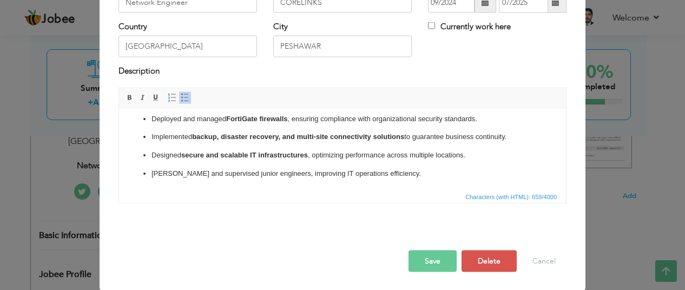
click at [428, 259] on button "Save" at bounding box center [433, 262] width 48 height 22
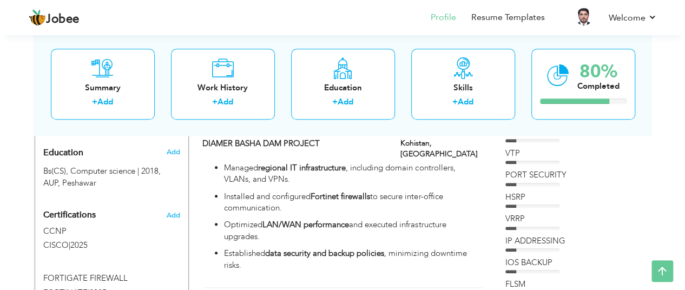
scroll to position [464, 0]
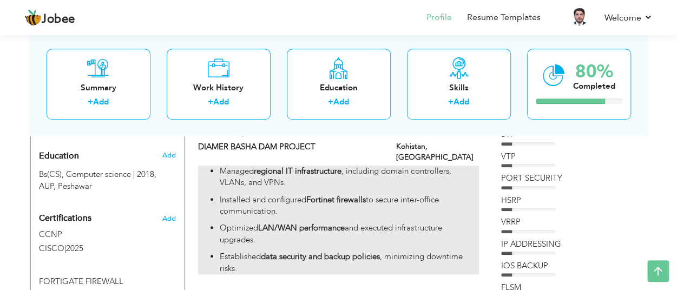
click at [321, 222] on p "Optimized LAN/WAN performance and executed infrastructure upgrades." at bounding box center [349, 233] width 259 height 23
type input "DIAMER BASHA DAM PROJECT"
type input "06/2021"
type input "10/2022"
type input "[GEOGRAPHIC_DATA]"
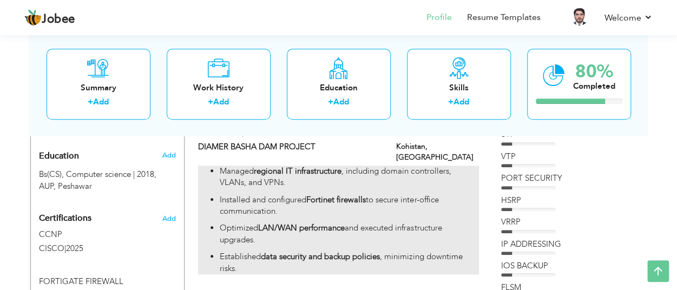
type input "Kohistan"
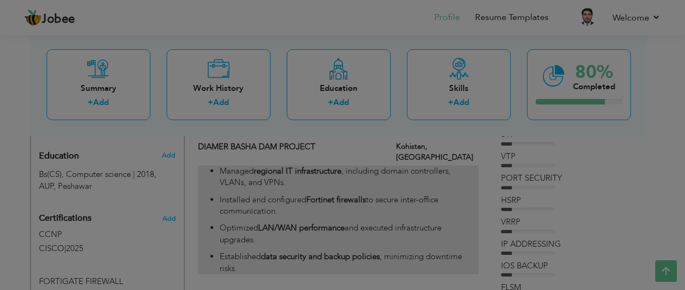
scroll to position [0, 0]
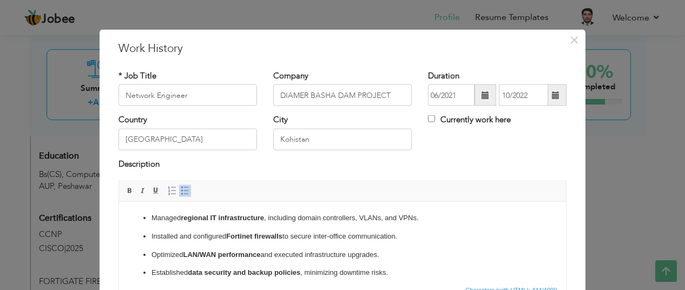
click at [295, 243] on ul "Managed regional IT infrastructure , including domain controllers, VLANs, and V…" at bounding box center [342, 245] width 425 height 66
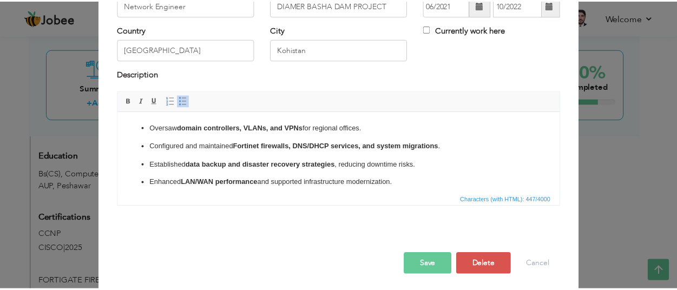
scroll to position [93, 0]
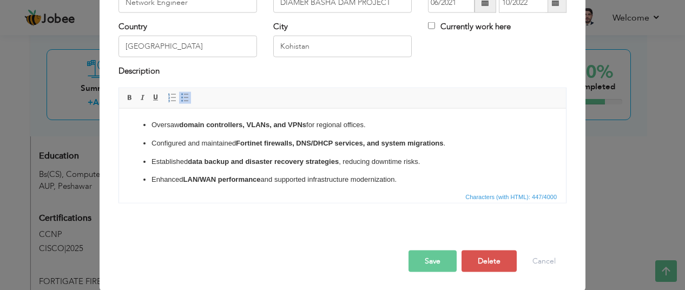
click at [418, 260] on button "Save" at bounding box center [433, 262] width 48 height 22
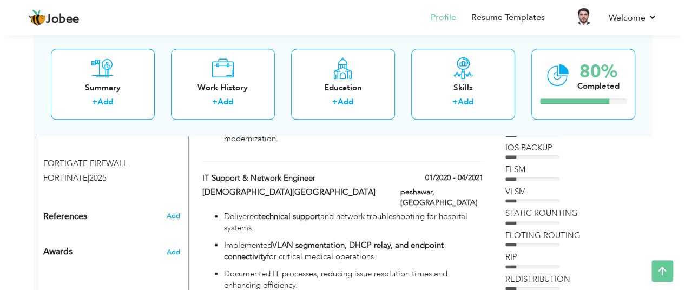
scroll to position [586, 0]
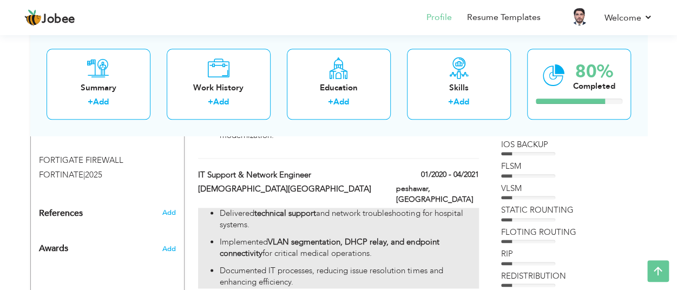
click at [205, 208] on ul "Delivered technical support and network troubleshooting for hospital systems. I…" at bounding box center [338, 248] width 280 height 81
type input "IT Support & Network Engineer"
type input "[DEMOGRAPHIC_DATA][GEOGRAPHIC_DATA]"
type input "01/2020"
type input "04/2021"
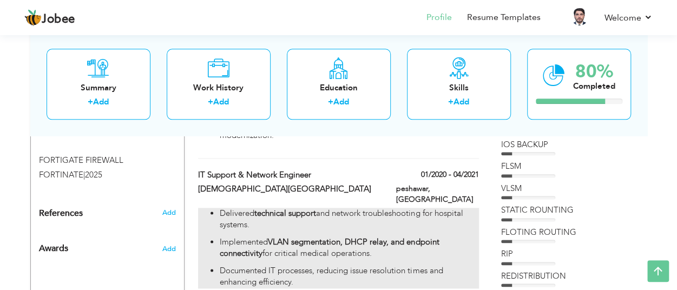
type input "peshawar"
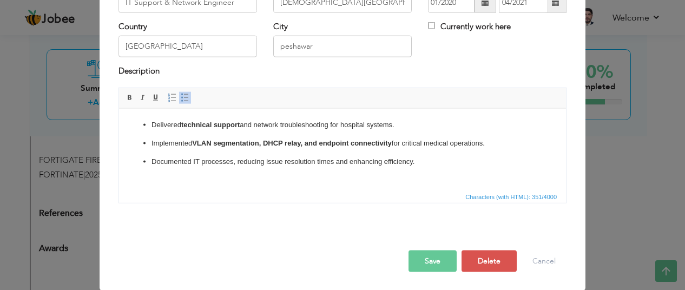
scroll to position [0, 0]
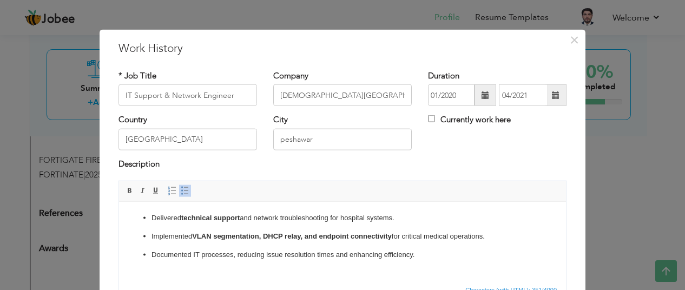
click at [197, 241] on p "Implemented VLAN segmentation, DHCP relay, and endpoint connectivity for critic…" at bounding box center [343, 236] width 382 height 11
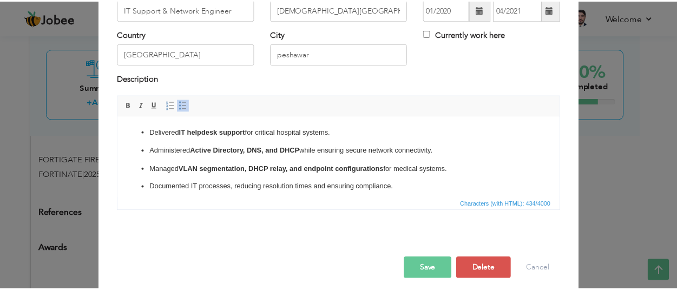
scroll to position [93, 0]
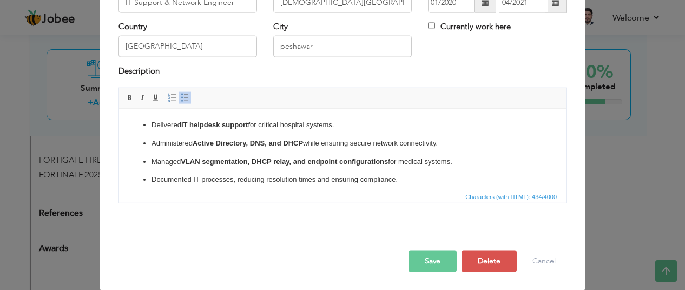
click at [418, 258] on button "Save" at bounding box center [433, 262] width 48 height 22
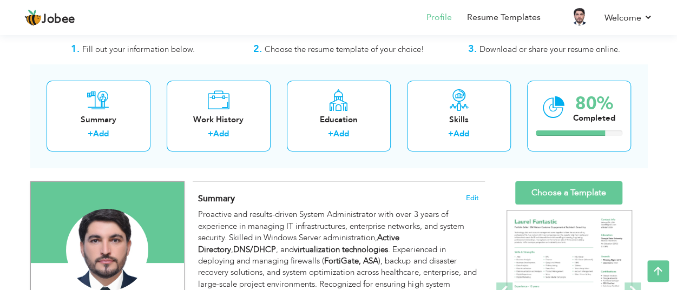
scroll to position [0, 0]
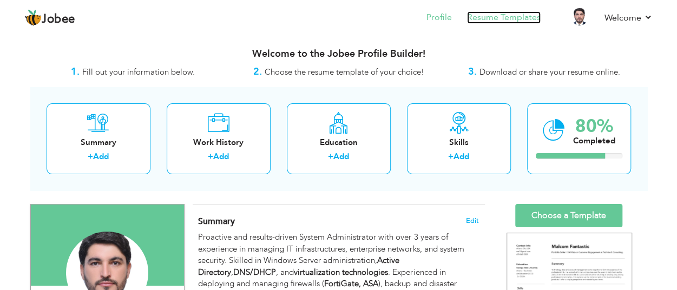
click at [495, 15] on link "Resume Templates" at bounding box center [504, 17] width 74 height 12
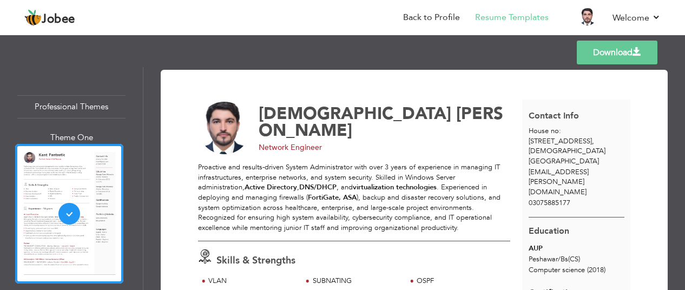
click at [611, 50] on link "Download" at bounding box center [617, 53] width 81 height 24
